Goal: Navigation & Orientation: Find specific page/section

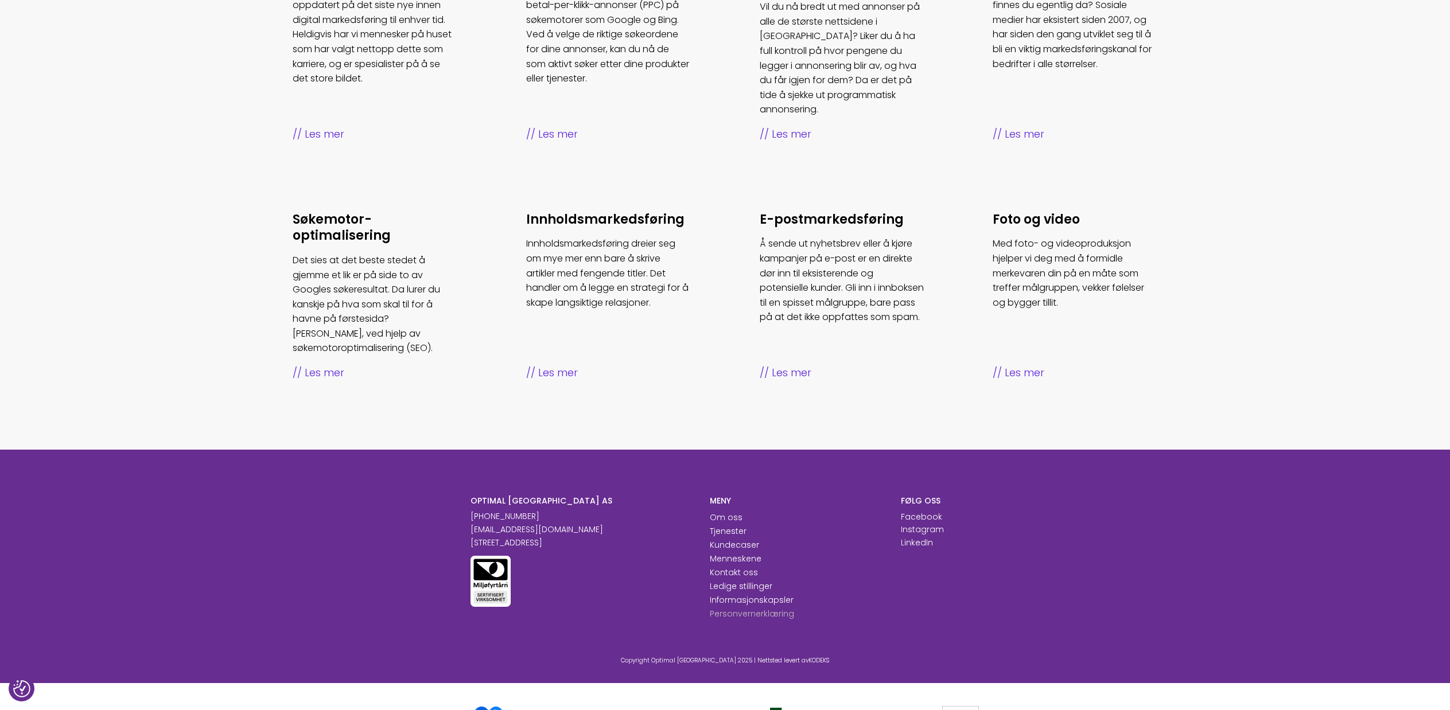
scroll to position [557, 0]
click at [732, 540] on link "Kundecaser" at bounding box center [734, 545] width 49 height 11
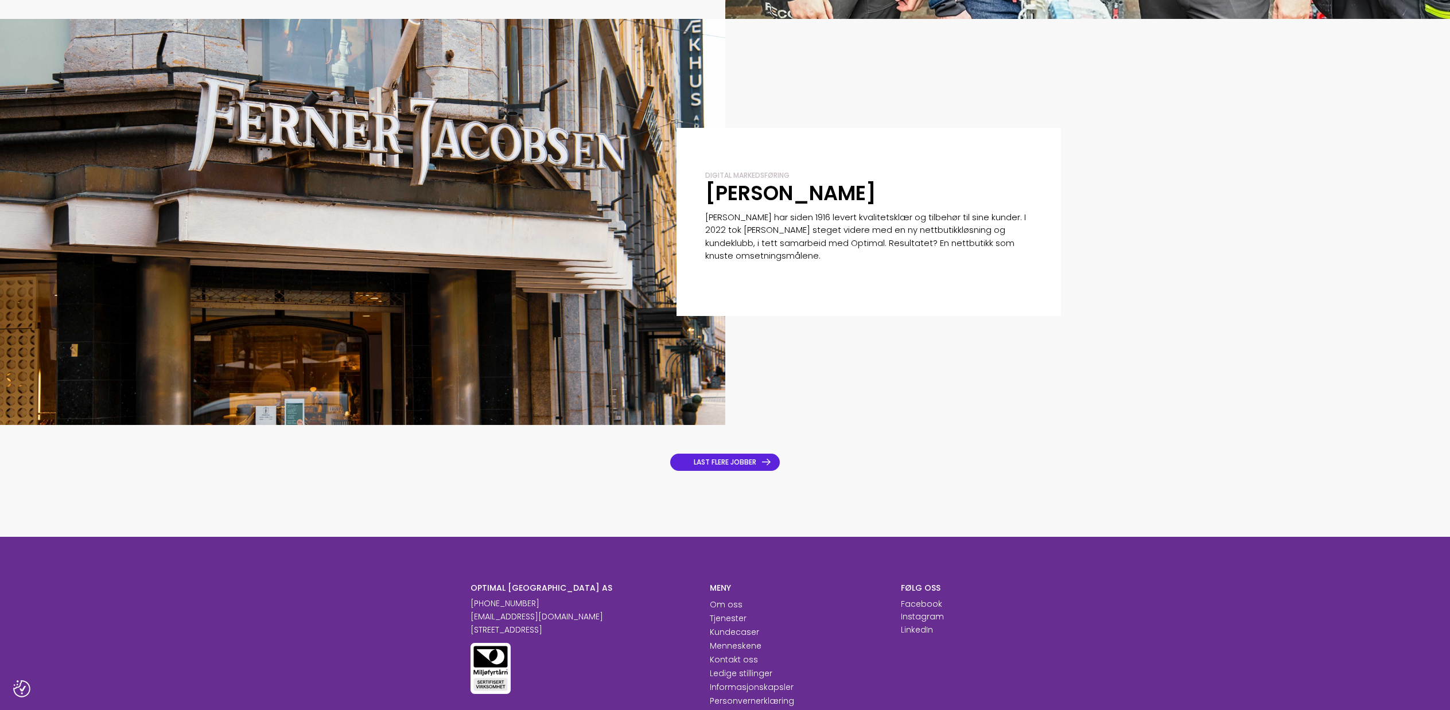
scroll to position [1275, 0]
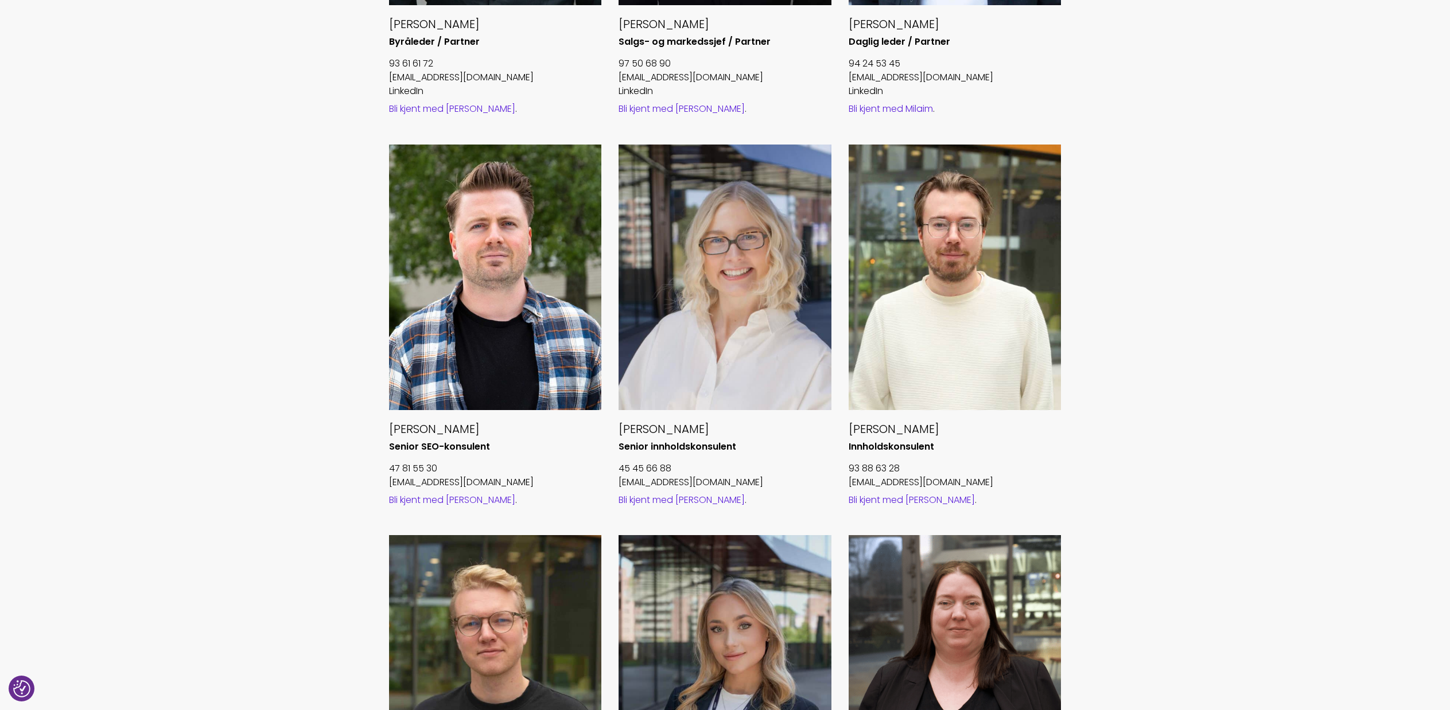
scroll to position [779, 0]
